Goal: Obtain resource: Download file/media

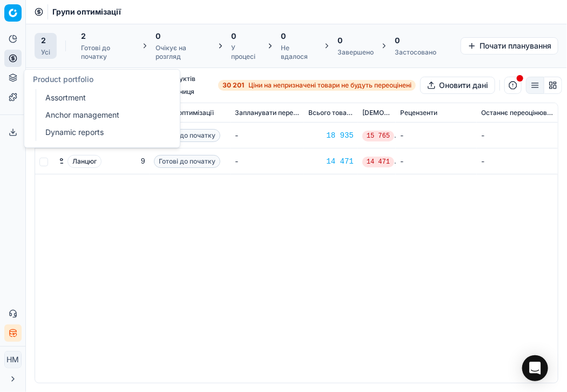
click at [16, 80] on icon at bounding box center [13, 77] width 9 height 9
click at [63, 97] on font "Асортимент" at bounding box center [67, 97] width 45 height 9
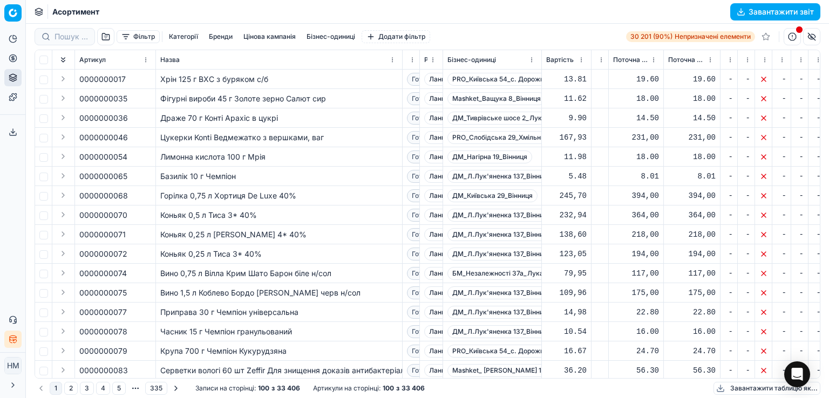
click at [132, 41] on button "Фільтр" at bounding box center [138, 36] width 43 height 13
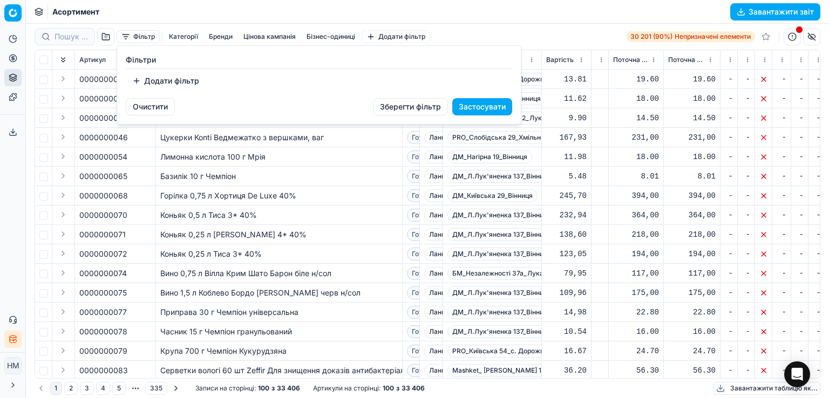
click at [169, 83] on font "Додати фільтр" at bounding box center [171, 80] width 55 height 9
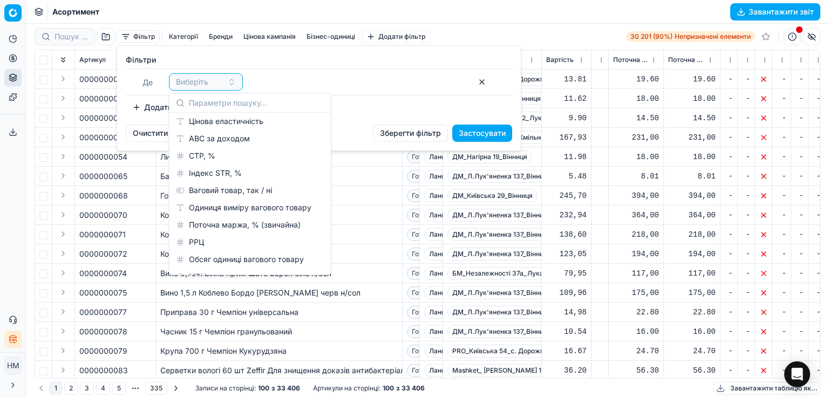
scroll to position [540, 0]
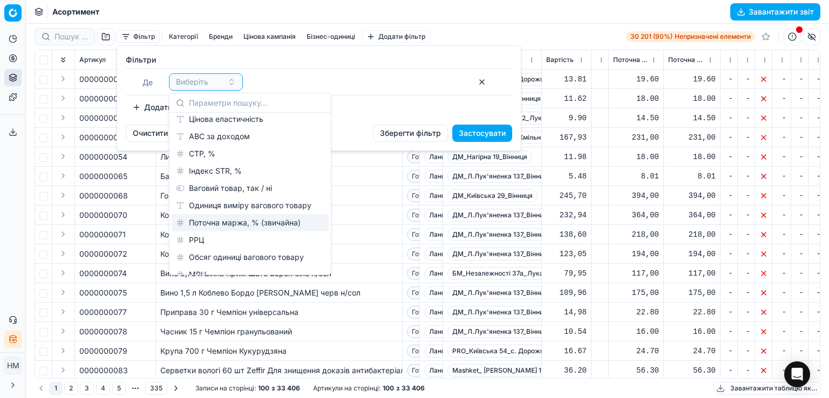
click at [238, 221] on font "Поточна маржа, % (звичайна)" at bounding box center [245, 222] width 112 height 9
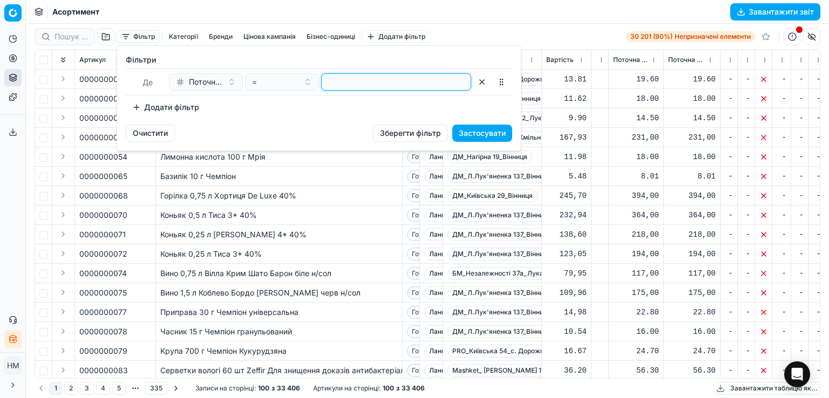
click at [381, 84] on input "number" at bounding box center [396, 82] width 140 height 16
type input "0"
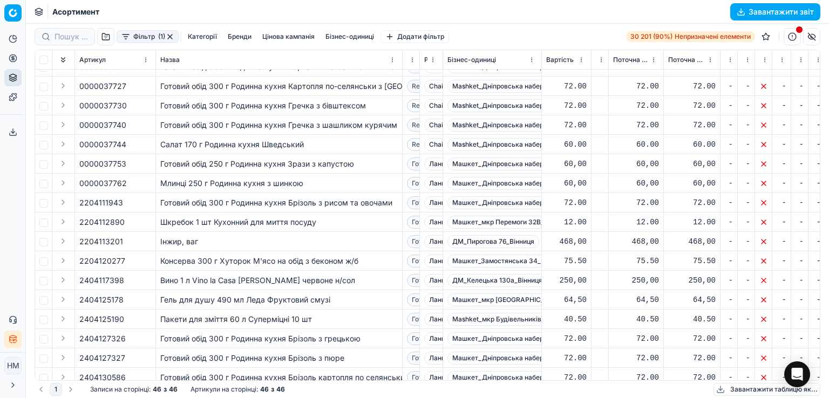
scroll to position [321, 0]
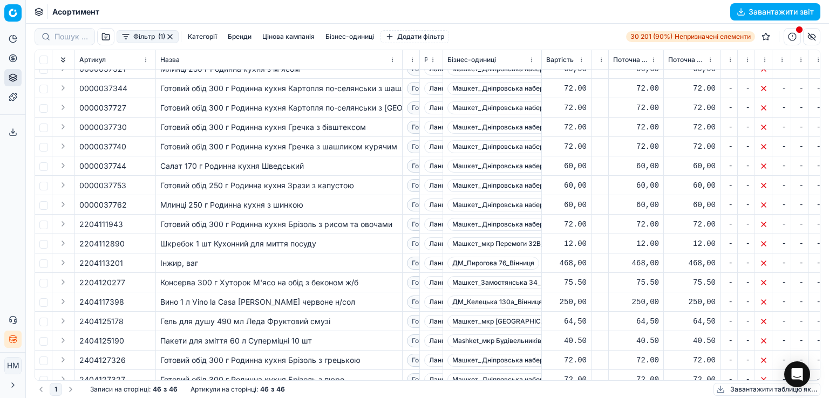
click at [197, 270] on td "Інжир, ваг" at bounding box center [279, 263] width 247 height 19
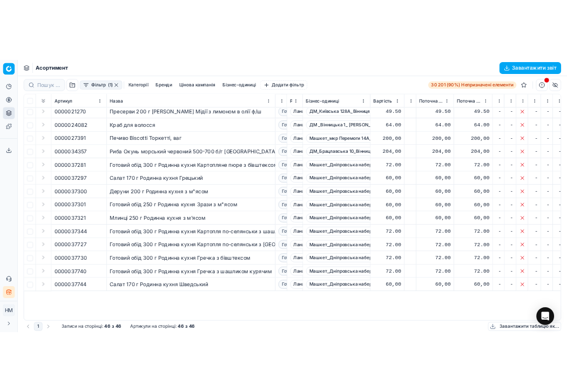
scroll to position [0, 0]
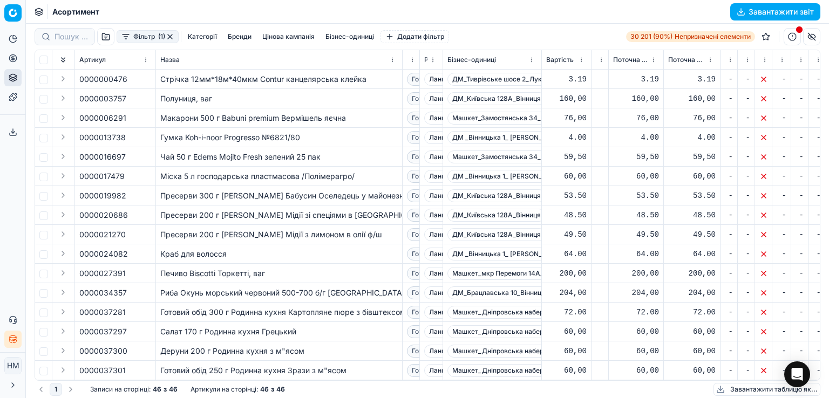
click at [566, 13] on font "Завантажити звіт" at bounding box center [781, 11] width 65 height 9
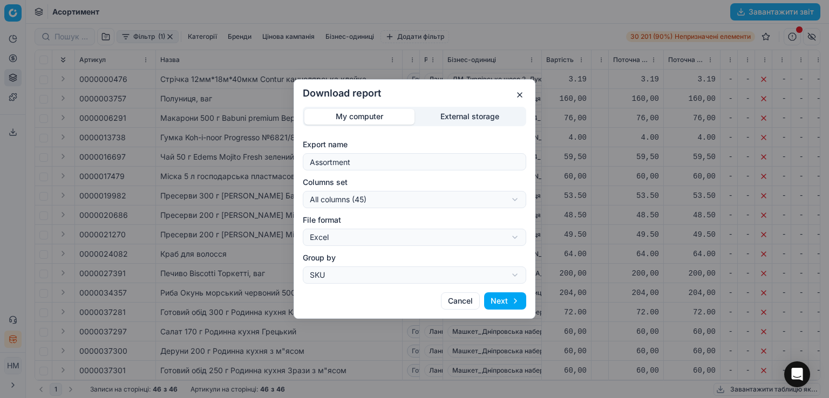
click at [501, 306] on button "Next" at bounding box center [505, 301] width 42 height 17
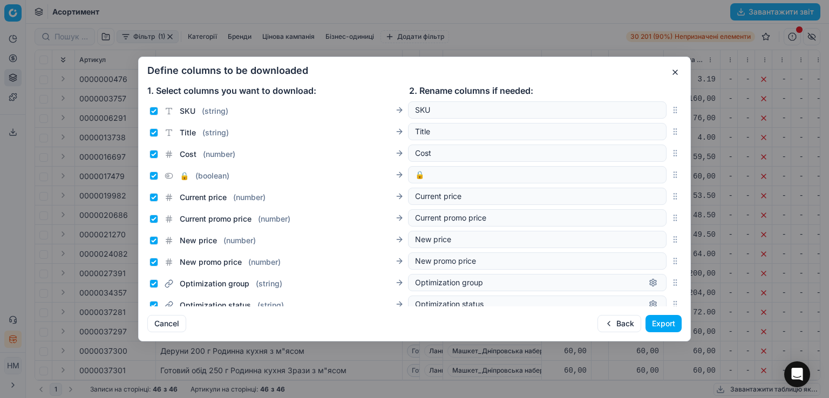
click at [566, 325] on button "Export" at bounding box center [664, 323] width 36 height 17
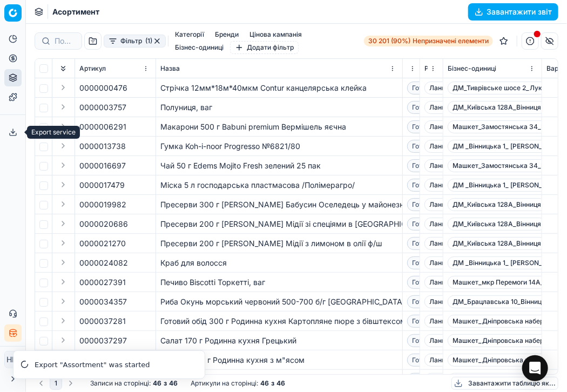
click at [16, 131] on icon at bounding box center [13, 132] width 9 height 9
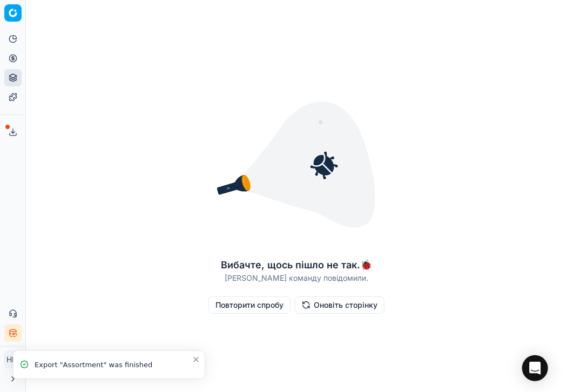
click at [353, 305] on font "Оновіть сторінку" at bounding box center [346, 304] width 64 height 9
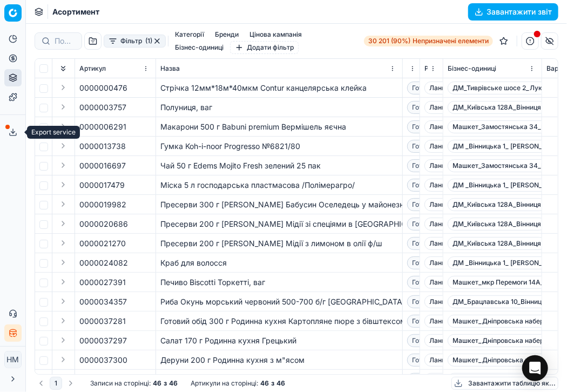
click at [16, 133] on icon at bounding box center [13, 134] width 6 height 2
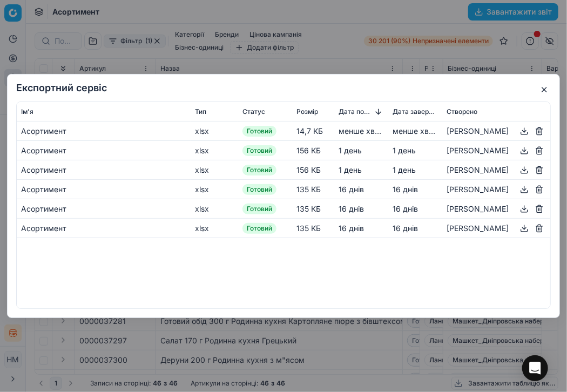
click at [524, 129] on button "button" at bounding box center [524, 131] width 13 height 13
